Goal: Find specific page/section: Find specific page/section

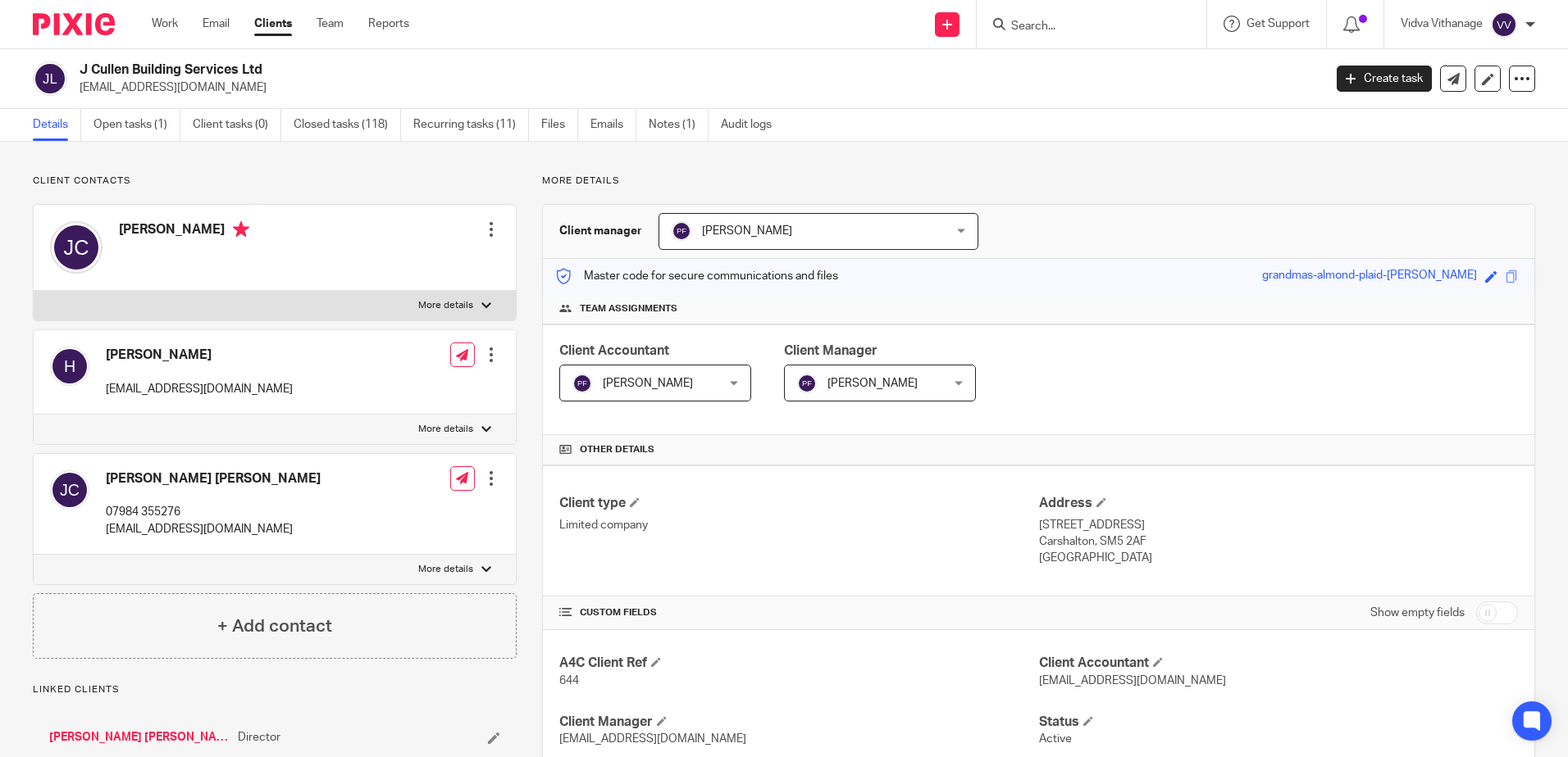
click at [1016, 29] on input "Search" at bounding box center [1083, 28] width 147 height 15
type input "drs"
click at [1092, 66] on link at bounding box center [1107, 64] width 203 height 24
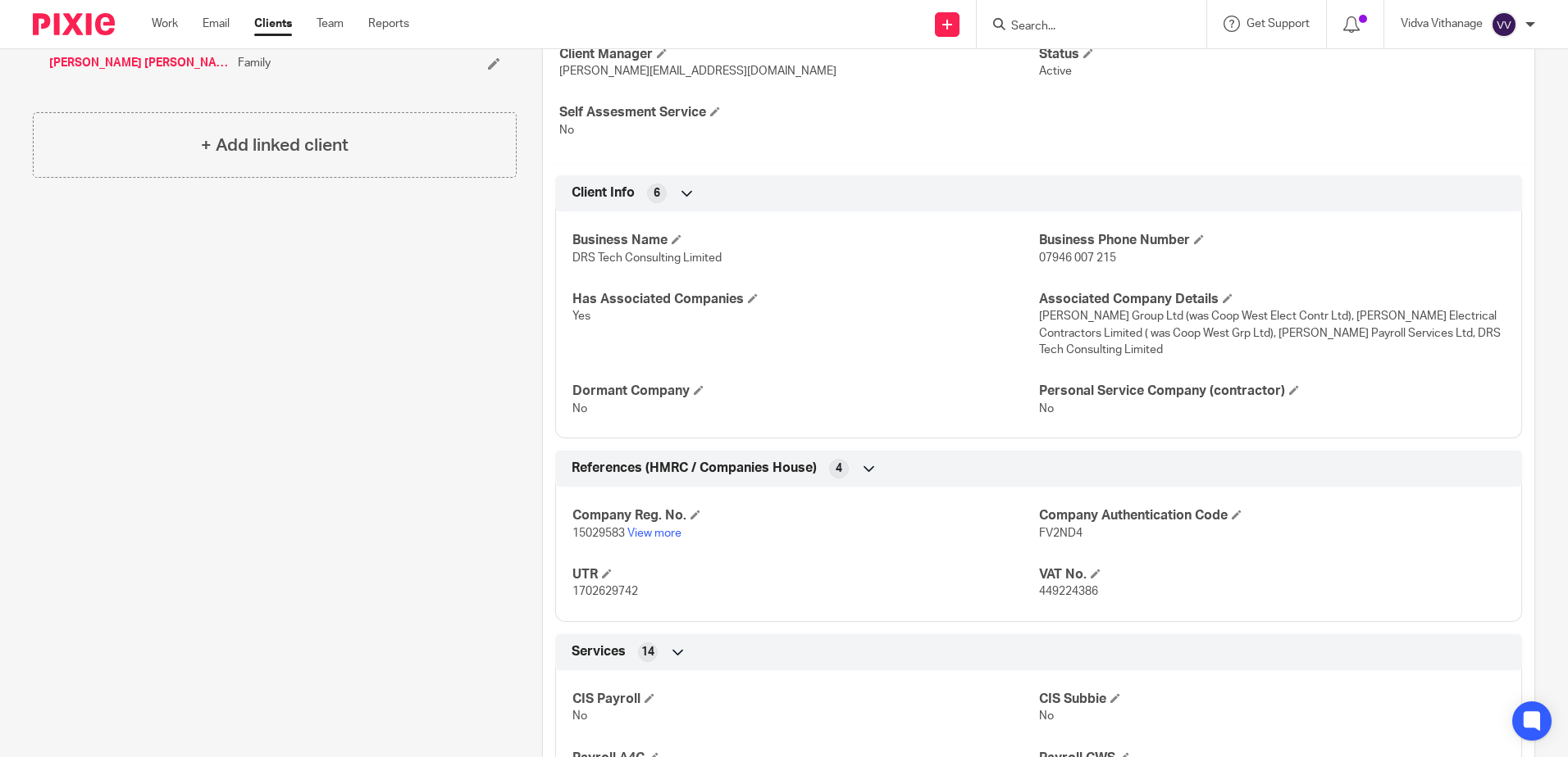
scroll to position [652, 0]
click at [1061, 593] on span "449224386" at bounding box center [1068, 591] width 59 height 12
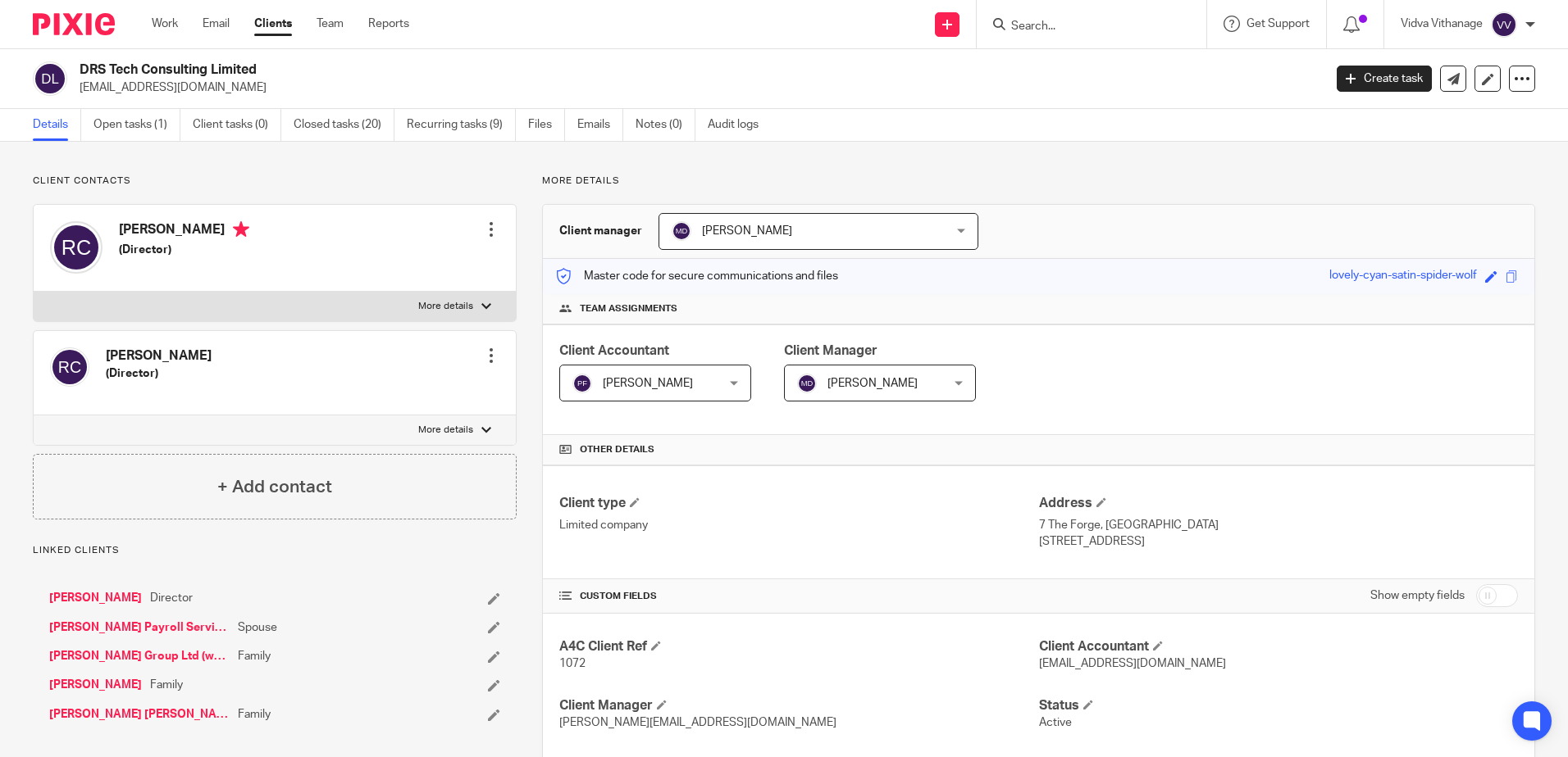
click at [1071, 31] on input "Search" at bounding box center [1083, 28] width 147 height 15
type input "y"
click at [1029, 28] on input "Search" at bounding box center [1083, 28] width 147 height 15
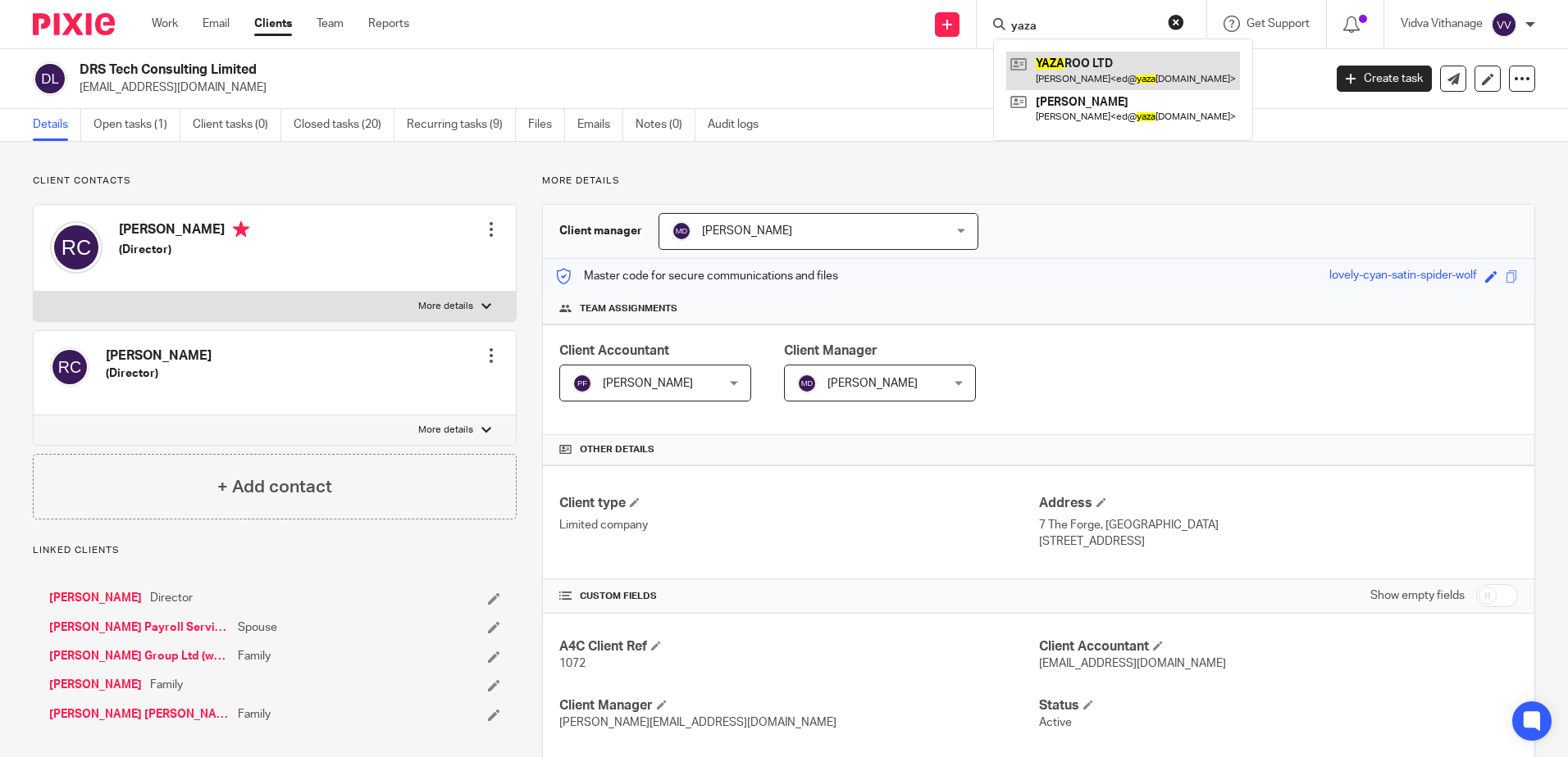
type input "yaza"
click at [1093, 74] on link at bounding box center [1122, 70] width 233 height 38
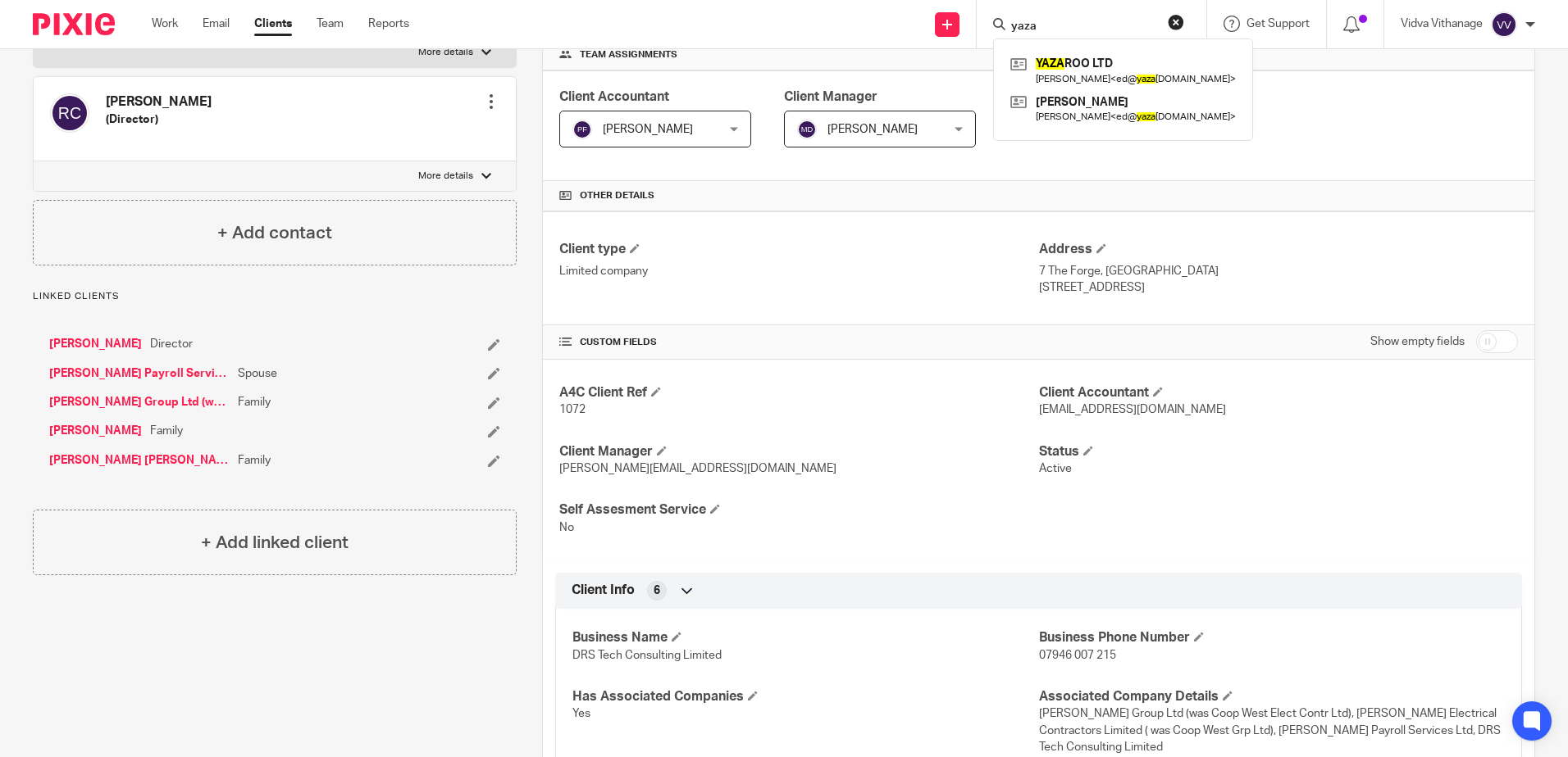
scroll to position [255, 0]
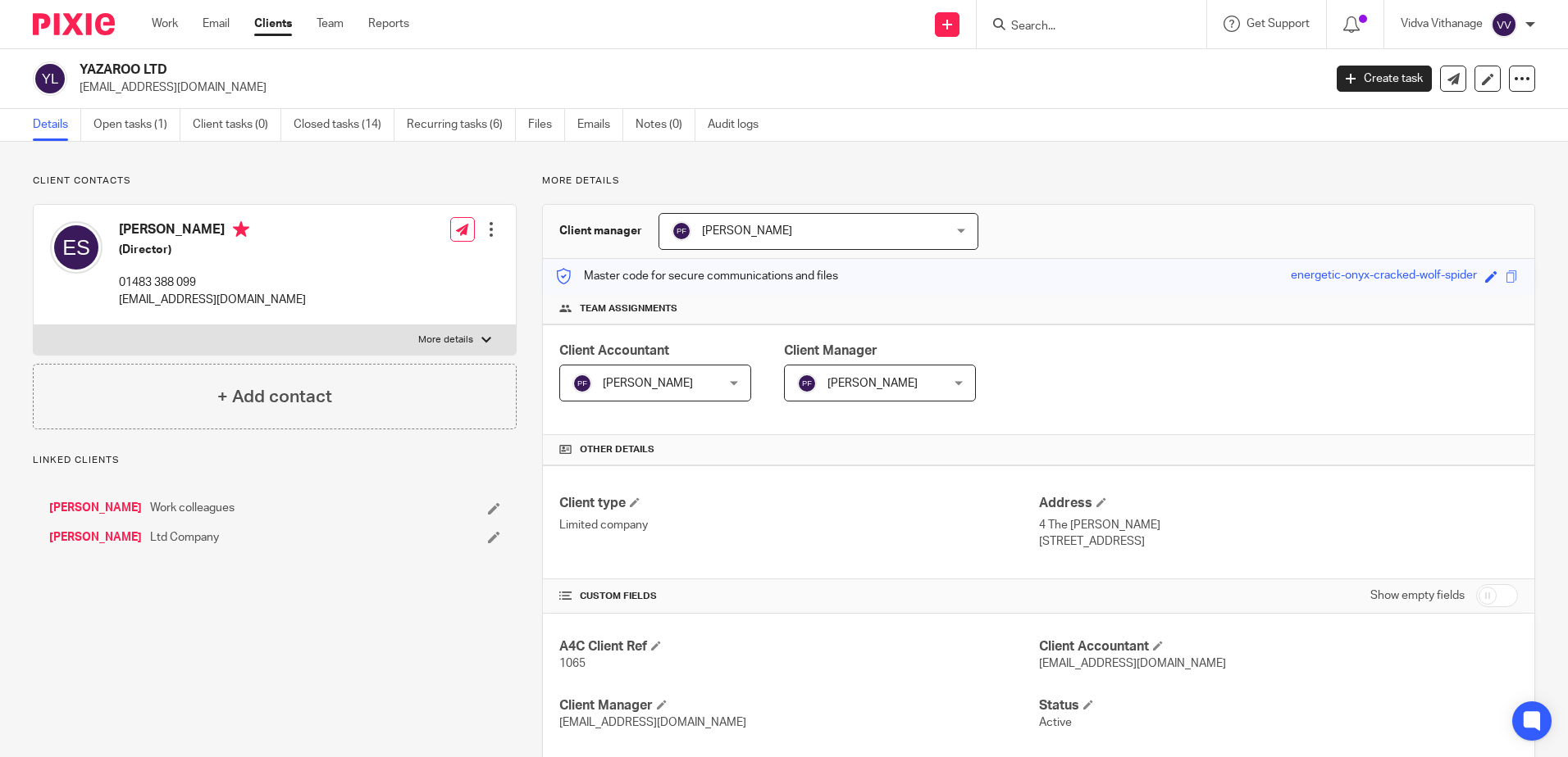
scroll to position [202, 0]
